Goal: Task Accomplishment & Management: Use online tool/utility

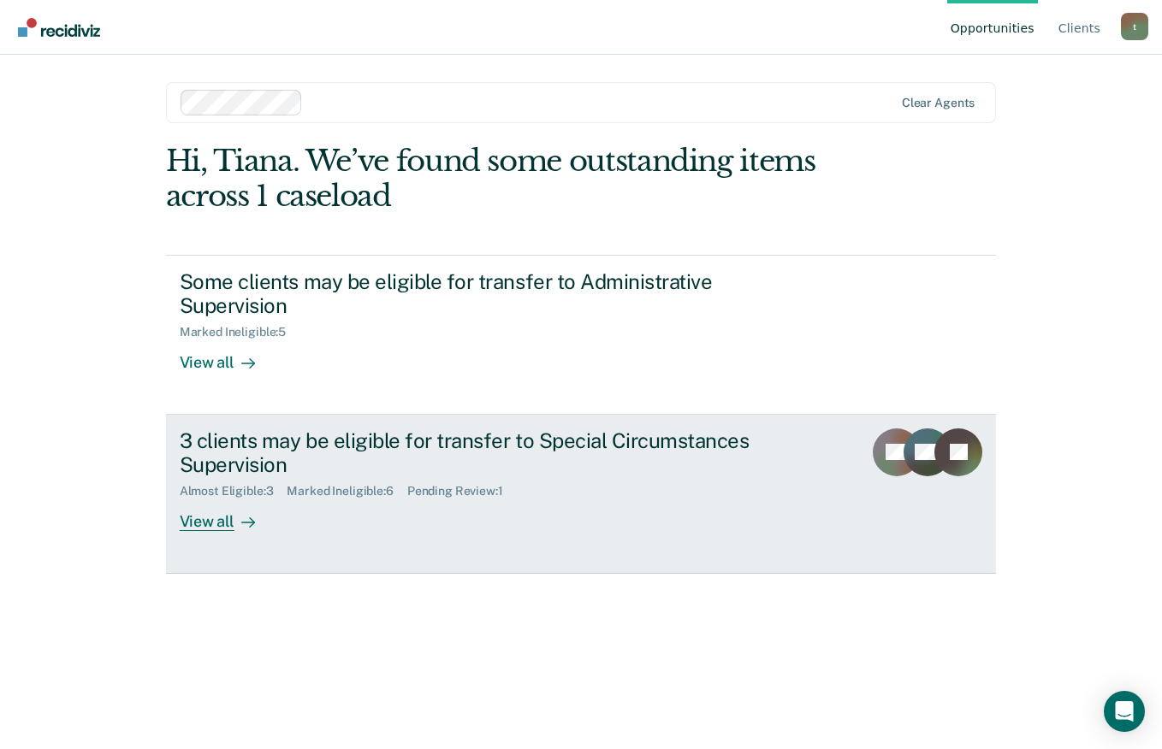
click at [255, 459] on div "3 clients may be eligible for transfer to Special Circumstances Supervision" at bounding box center [480, 454] width 601 height 50
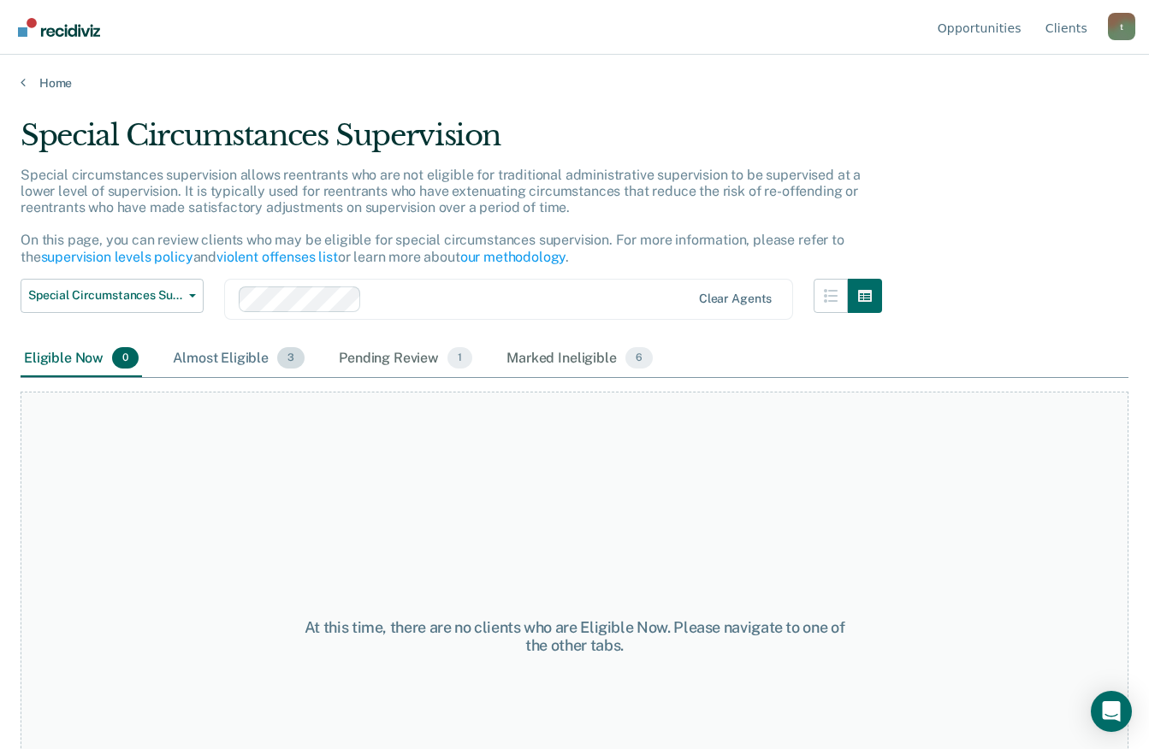
click at [211, 364] on div "Almost Eligible 3" at bounding box center [238, 359] width 139 height 38
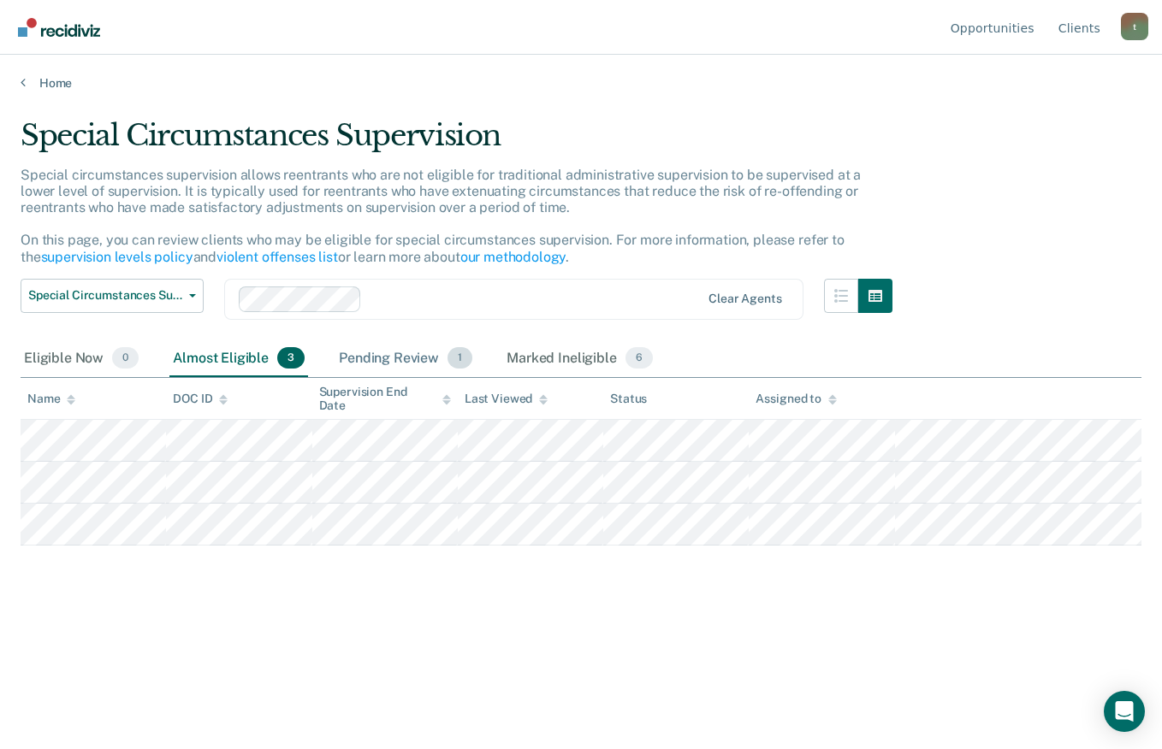
click at [394, 358] on div "Pending Review 1" at bounding box center [405, 359] width 140 height 38
